Goal: Information Seeking & Learning: Learn about a topic

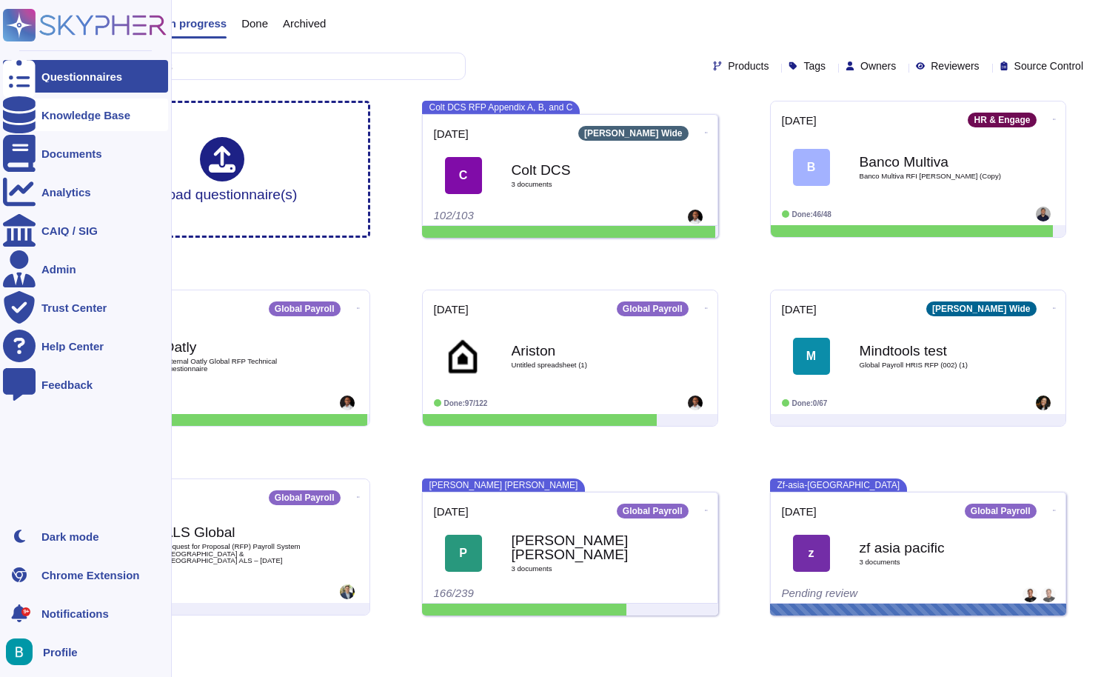
click at [24, 112] on icon at bounding box center [19, 114] width 33 height 37
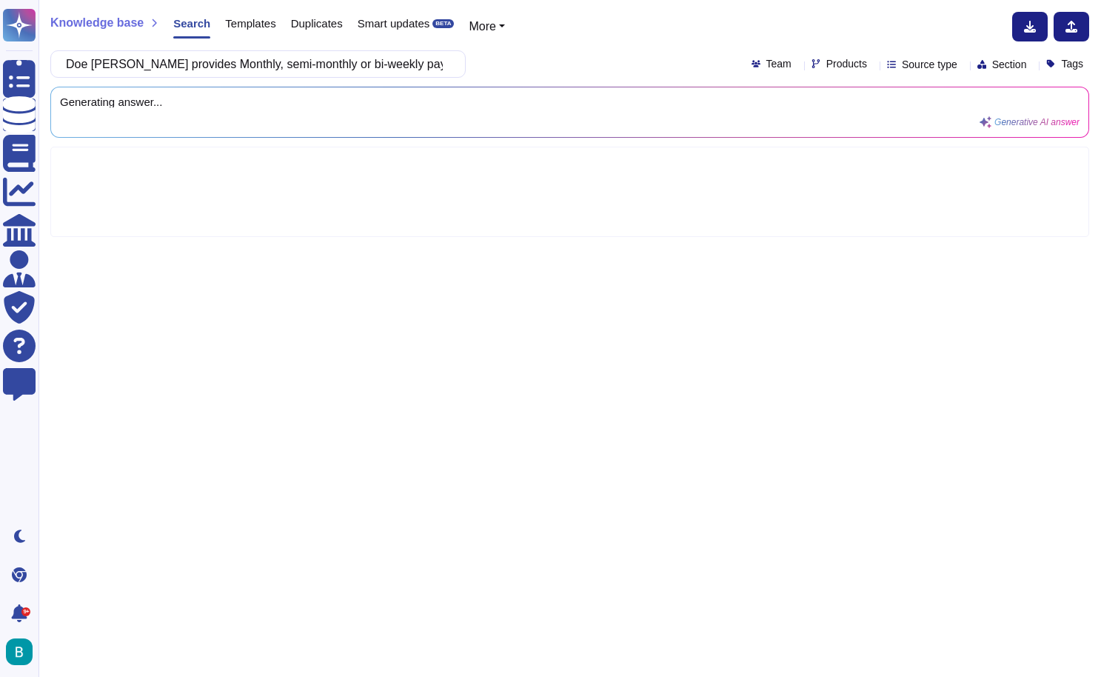
click at [574, 87] on div "Generating answer... Generative AI answer" at bounding box center [569, 112] width 1039 height 51
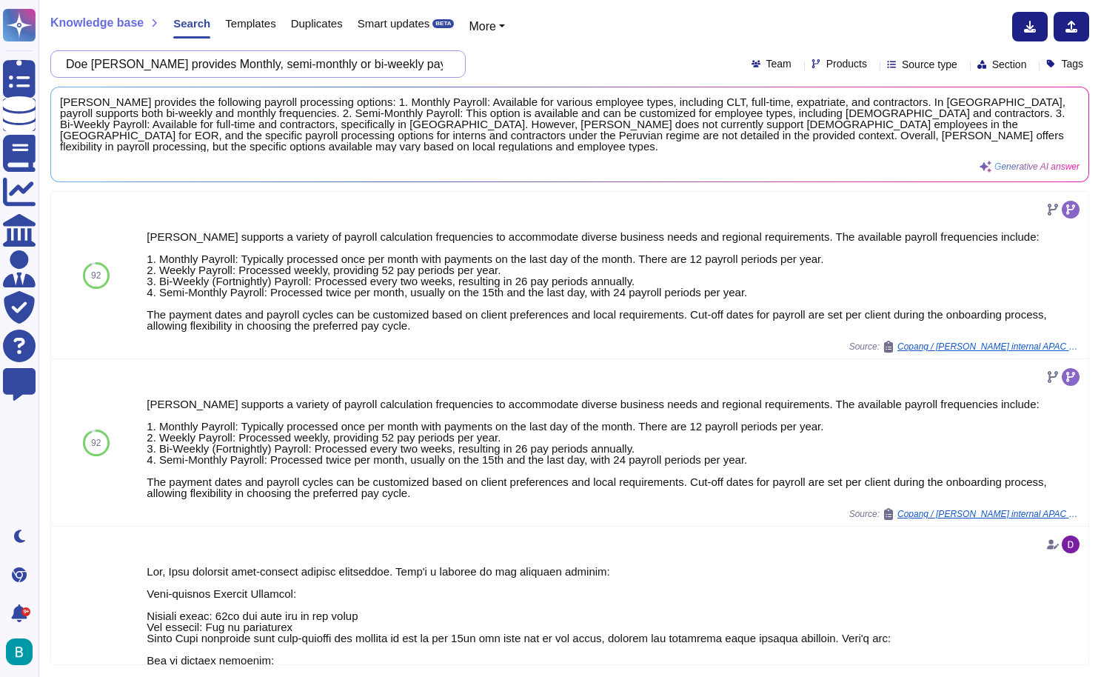
click at [409, 66] on input "Doe [PERSON_NAME] provides Monthly, semi-monthly or bi-weekly payroll processin…" at bounding box center [254, 64] width 392 height 26
paste input "Handling of payroll adjustments such as bonuses, overtime, retroactive payments…"
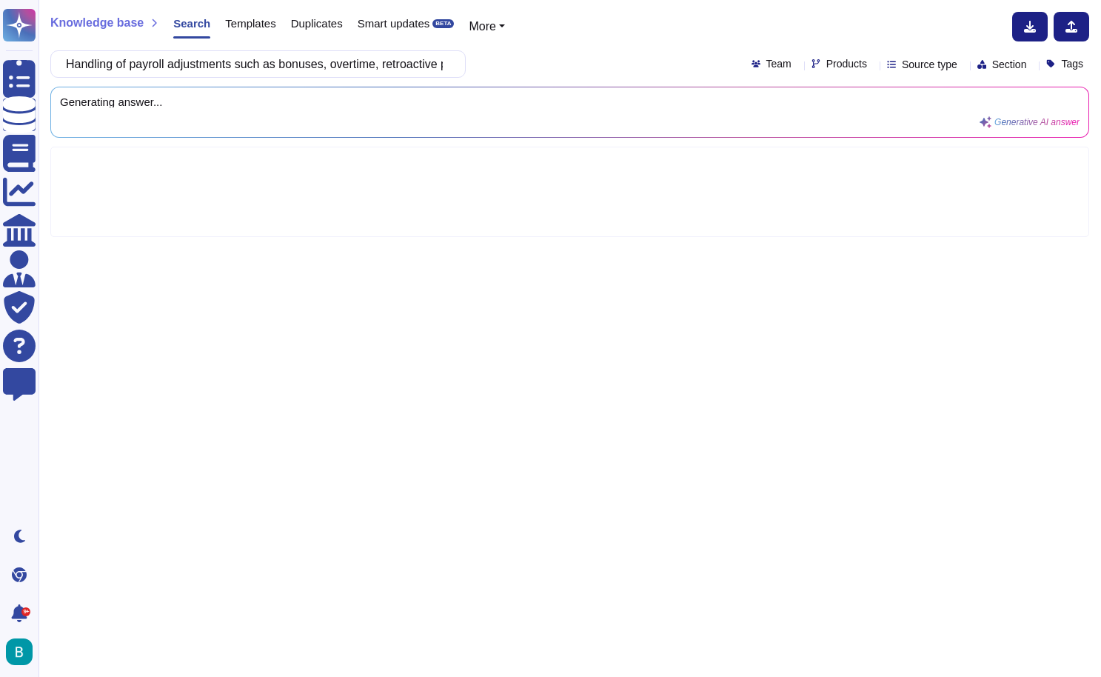
type input "Handling of payroll adjustments such as bonuses, overtime, retroactive payments…"
click at [529, 76] on div "Handling of payroll adjustments such as bonuses, overtime, retroactive payments…" at bounding box center [569, 63] width 1039 height 27
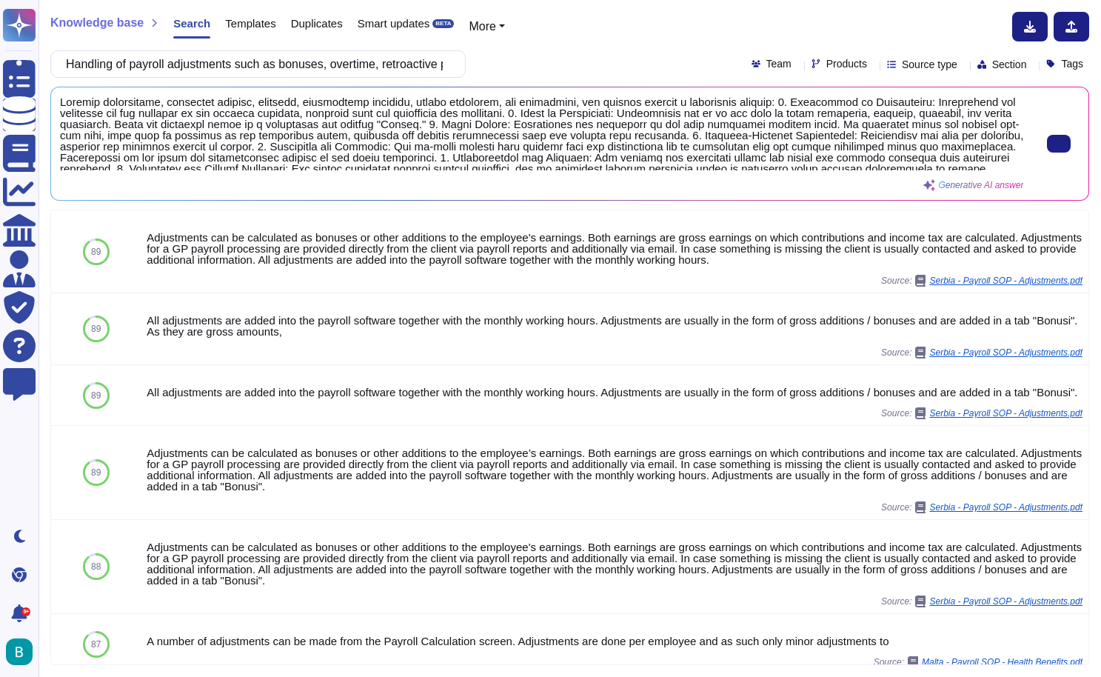
click at [1051, 160] on div at bounding box center [1051, 143] width 56 height 95
click at [1059, 144] on icon at bounding box center [1059, 144] width 0 height 0
